Goal: Task Accomplishment & Management: Complete application form

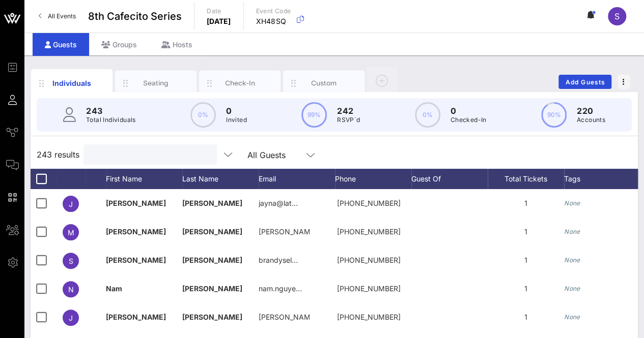
click at [129, 153] on input "text" at bounding box center [149, 154] width 119 height 13
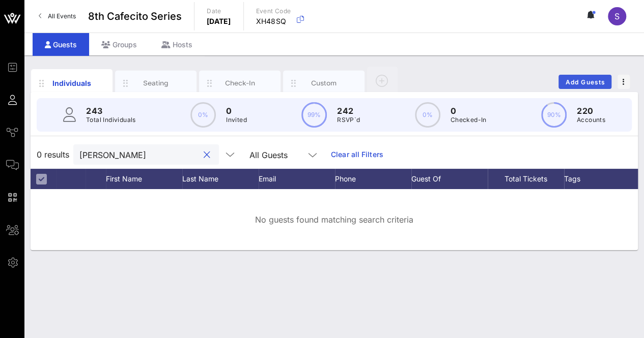
type input "[PERSON_NAME]"
click at [574, 77] on button "Add Guests" at bounding box center [584, 82] width 53 height 14
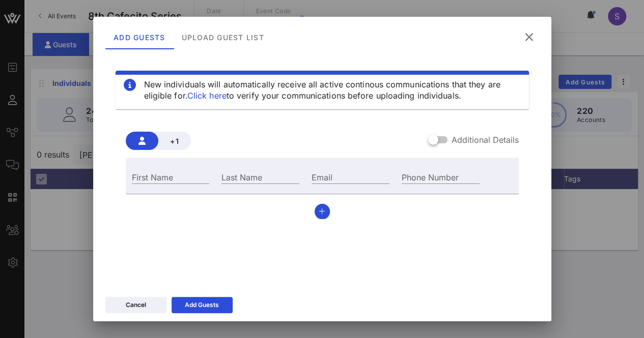
click at [182, 167] on div "First Name" at bounding box center [171, 175] width 90 height 27
click at [181, 170] on div "First Name" at bounding box center [171, 175] width 90 height 27
click at [183, 174] on input "First Name" at bounding box center [171, 176] width 78 height 13
type input "[PERSON_NAME]"
click at [230, 169] on div "Last Name" at bounding box center [260, 175] width 90 height 27
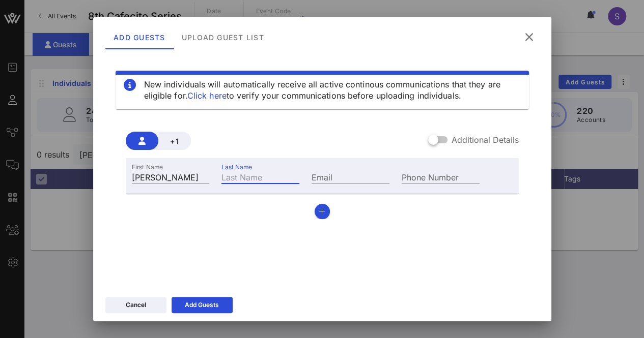
click at [231, 176] on input "Last Name" at bounding box center [260, 176] width 78 height 13
type input "[PERSON_NAME]"
click at [336, 181] on input "Email" at bounding box center [350, 176] width 78 height 13
paste input "ncandelaria@nea.org"
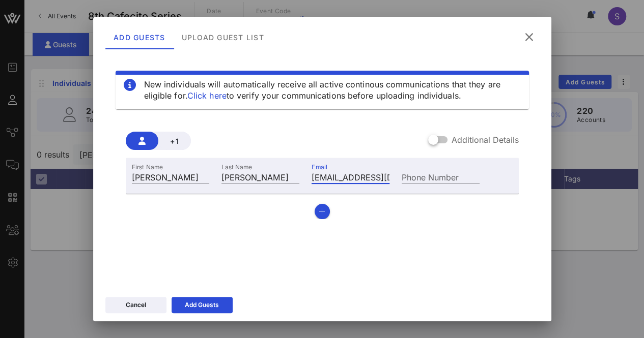
drag, startPoint x: 307, startPoint y: 169, endPoint x: 279, endPoint y: 165, distance: 28.7
click at [279, 165] on div "First Name Noel Last Name Candelaria Email ncandelaria@nea.org Phone Number" at bounding box center [306, 175] width 360 height 27
click at [362, 182] on input "ncandelaria@nea.org" at bounding box center [350, 176] width 78 height 13
type input "ncandelaria@nea.org"
click at [215, 303] on div "Add Guests" at bounding box center [202, 305] width 34 height 10
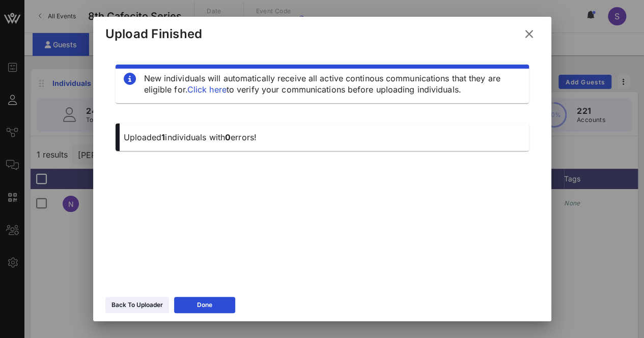
click at [527, 33] on icon at bounding box center [528, 34] width 15 height 14
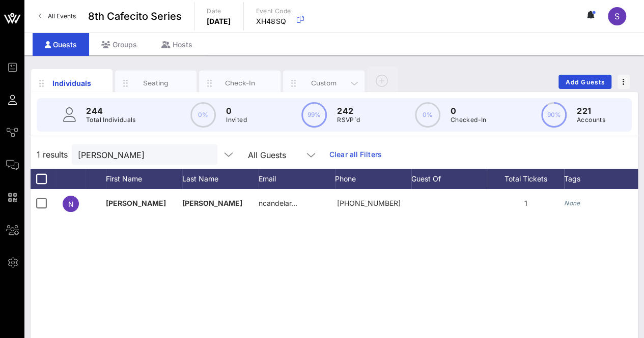
click at [321, 77] on div "Custom" at bounding box center [323, 83] width 81 height 25
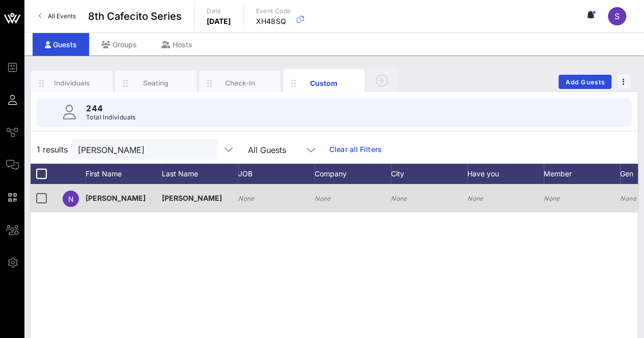
click at [340, 195] on div "None" at bounding box center [352, 204] width 76 height 40
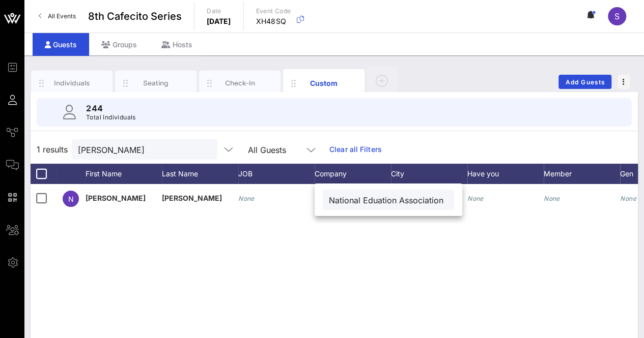
scroll to position [0, 7]
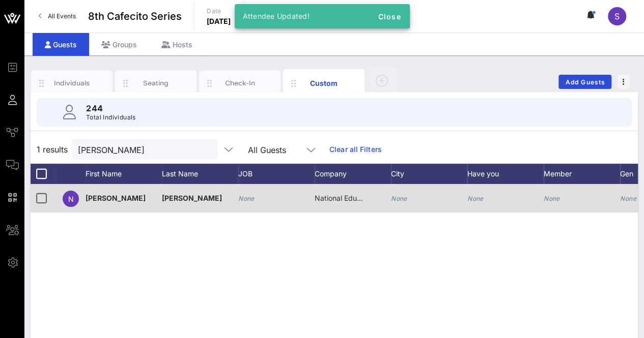
click at [350, 211] on div "National Eduation Association" at bounding box center [339, 198] width 51 height 28
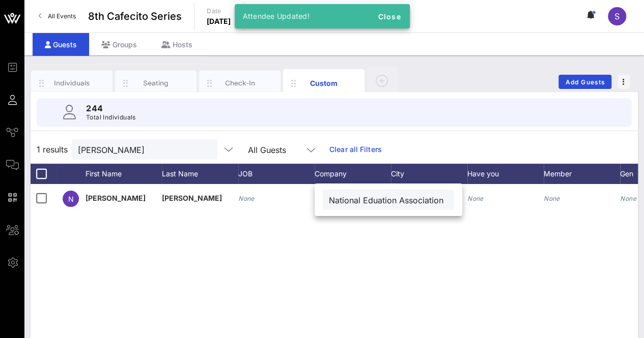
click at [369, 200] on input "National Eduation Association" at bounding box center [388, 199] width 119 height 13
type input "National Education Association"
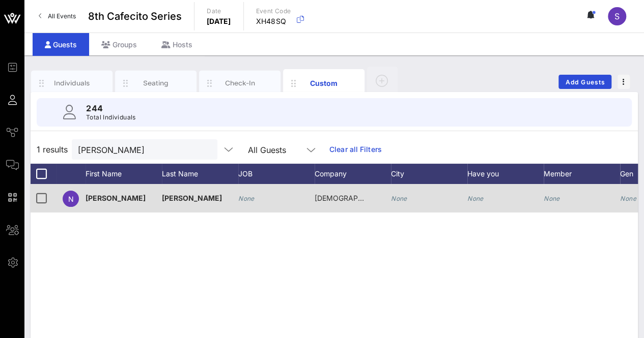
click at [256, 204] on div "None" at bounding box center [276, 204] width 76 height 40
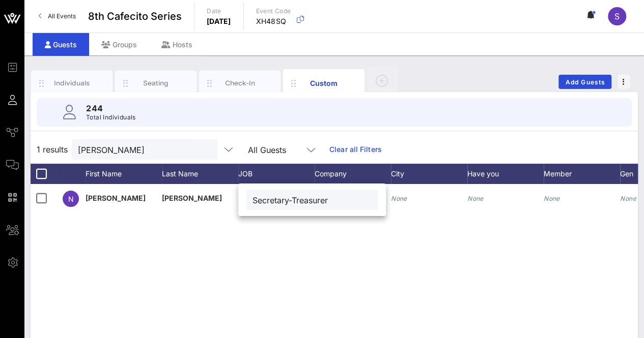
type input "Secretary-Treasurer"
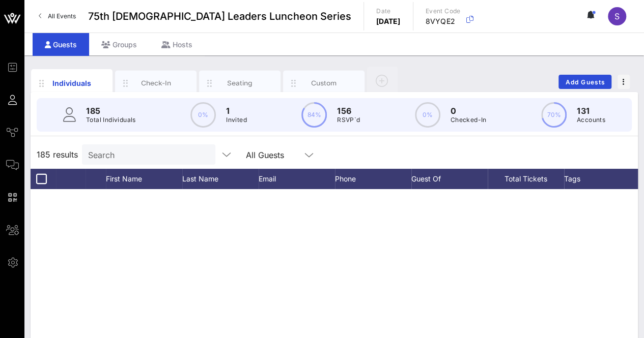
scroll to position [4974, 0]
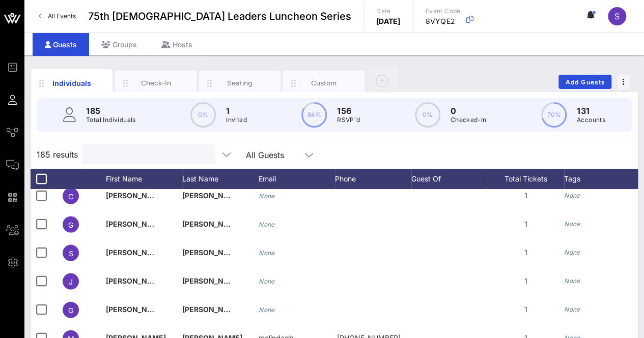
click at [120, 152] on input "text" at bounding box center [147, 154] width 119 height 13
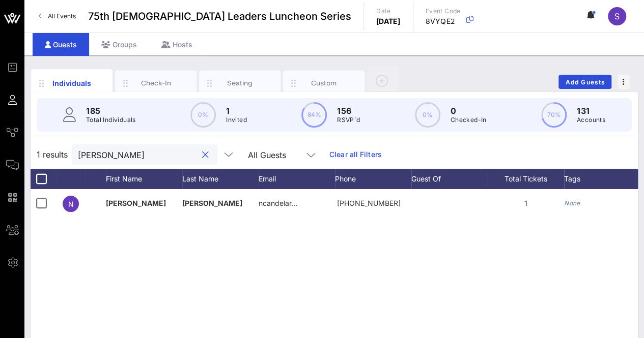
scroll to position [0, 0]
type input "[PERSON_NAME]"
